Goal: Task Accomplishment & Management: Manage account settings

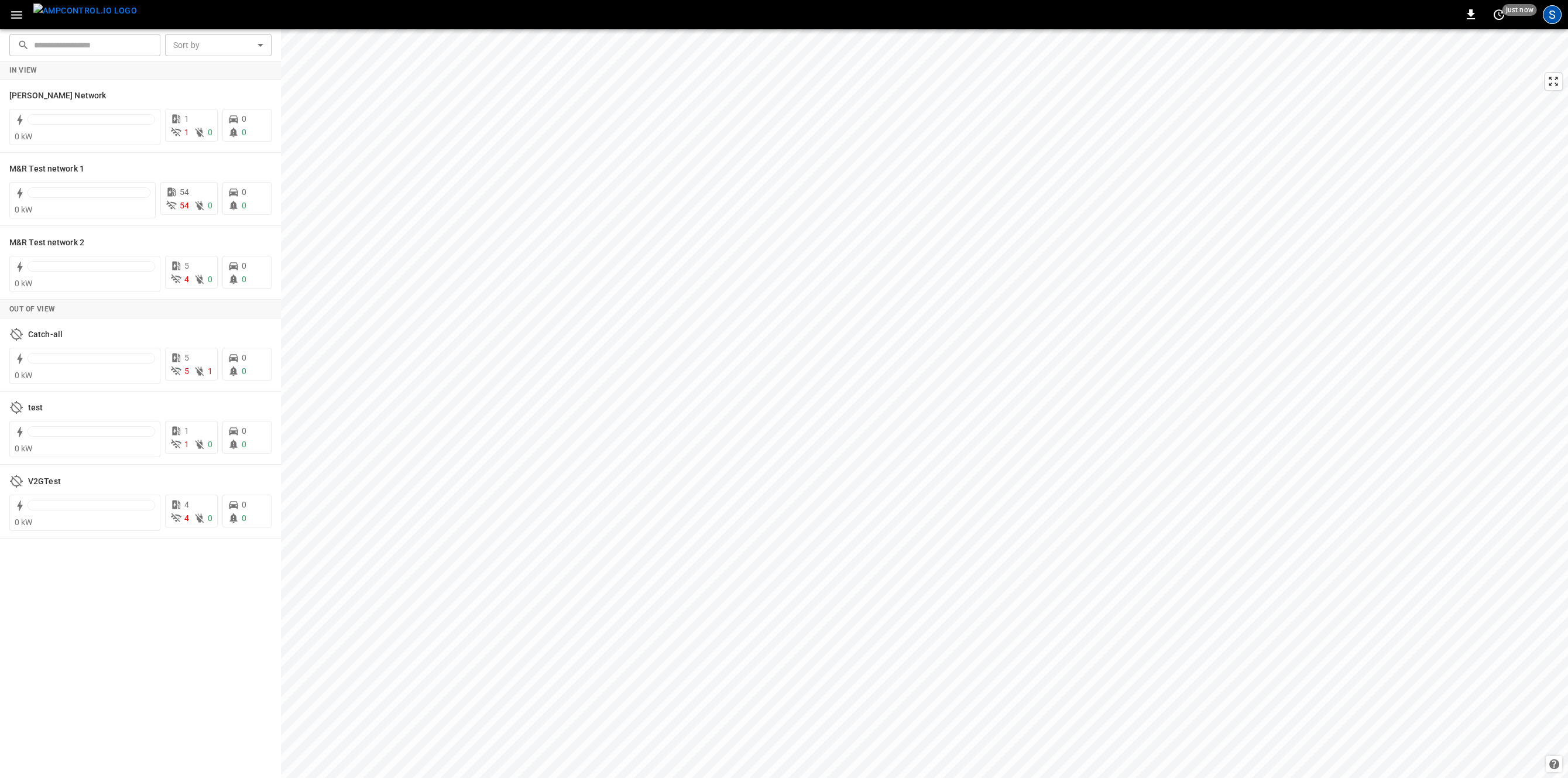
click at [1555, 13] on div "S" at bounding box center [1552, 15] width 19 height 19
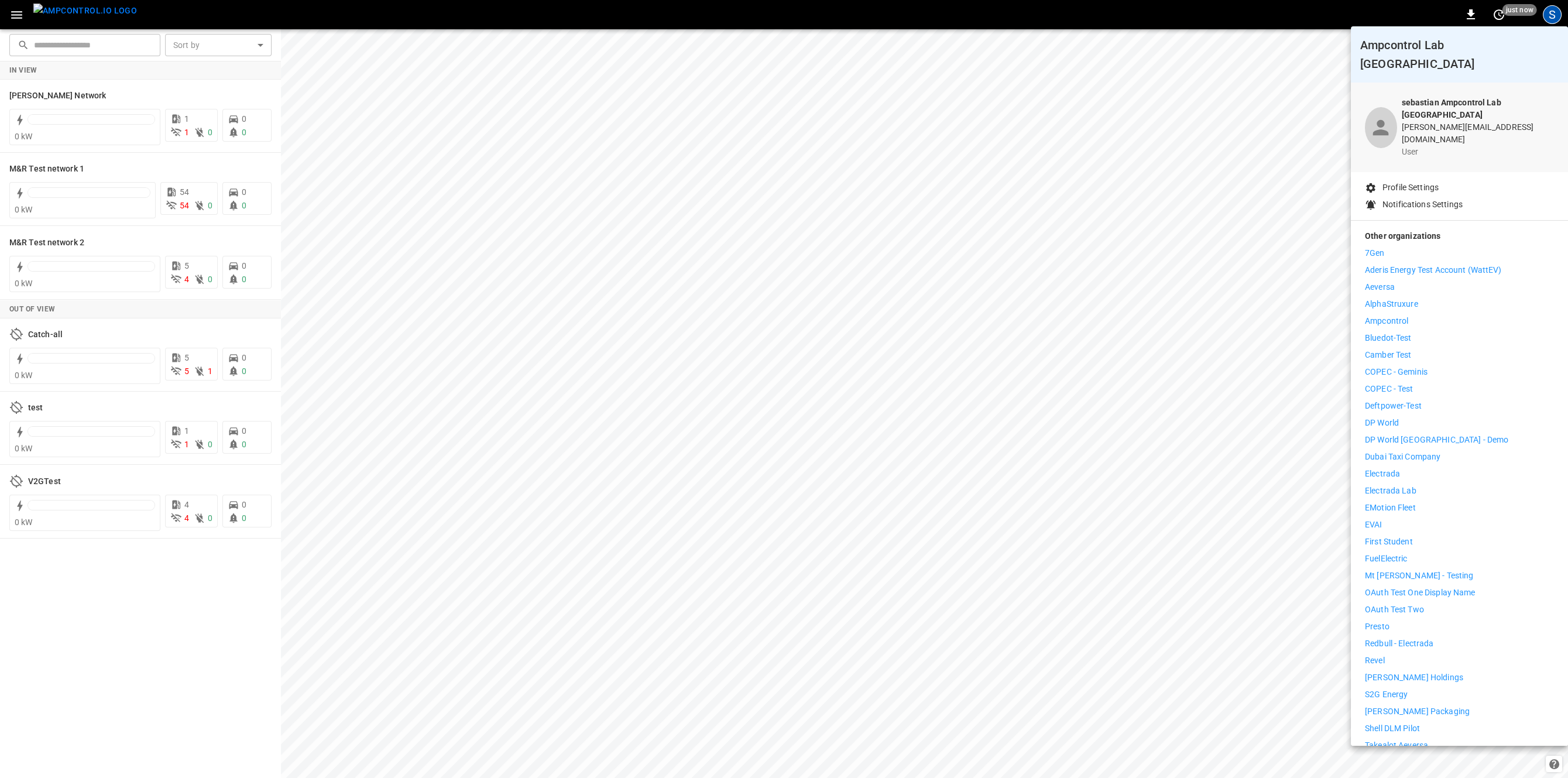
scroll to position [59, 0]
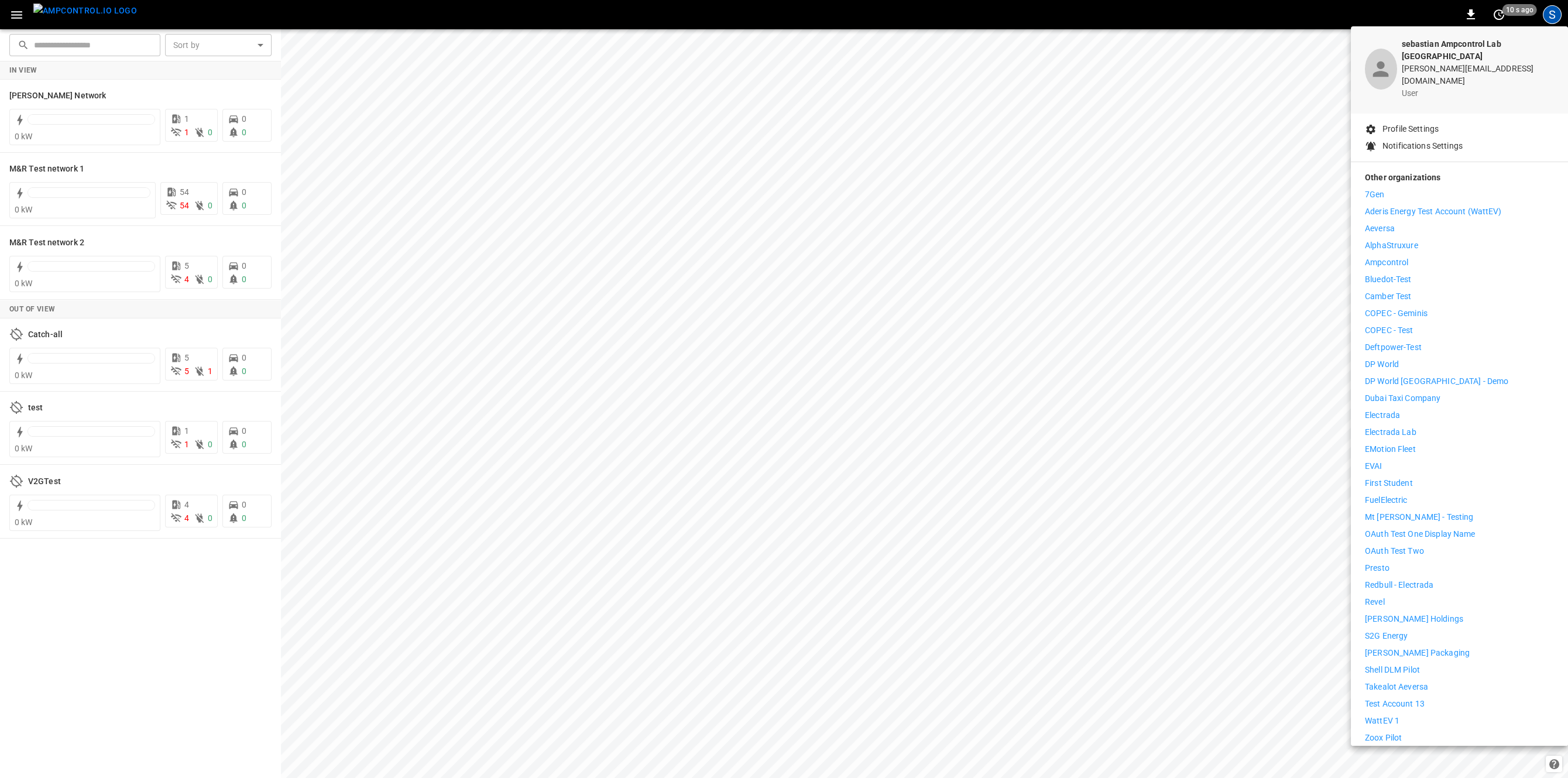
click at [1423, 698] on p "Test Account 13" at bounding box center [1395, 705] width 60 height 12
